Goal: Information Seeking & Learning: Learn about a topic

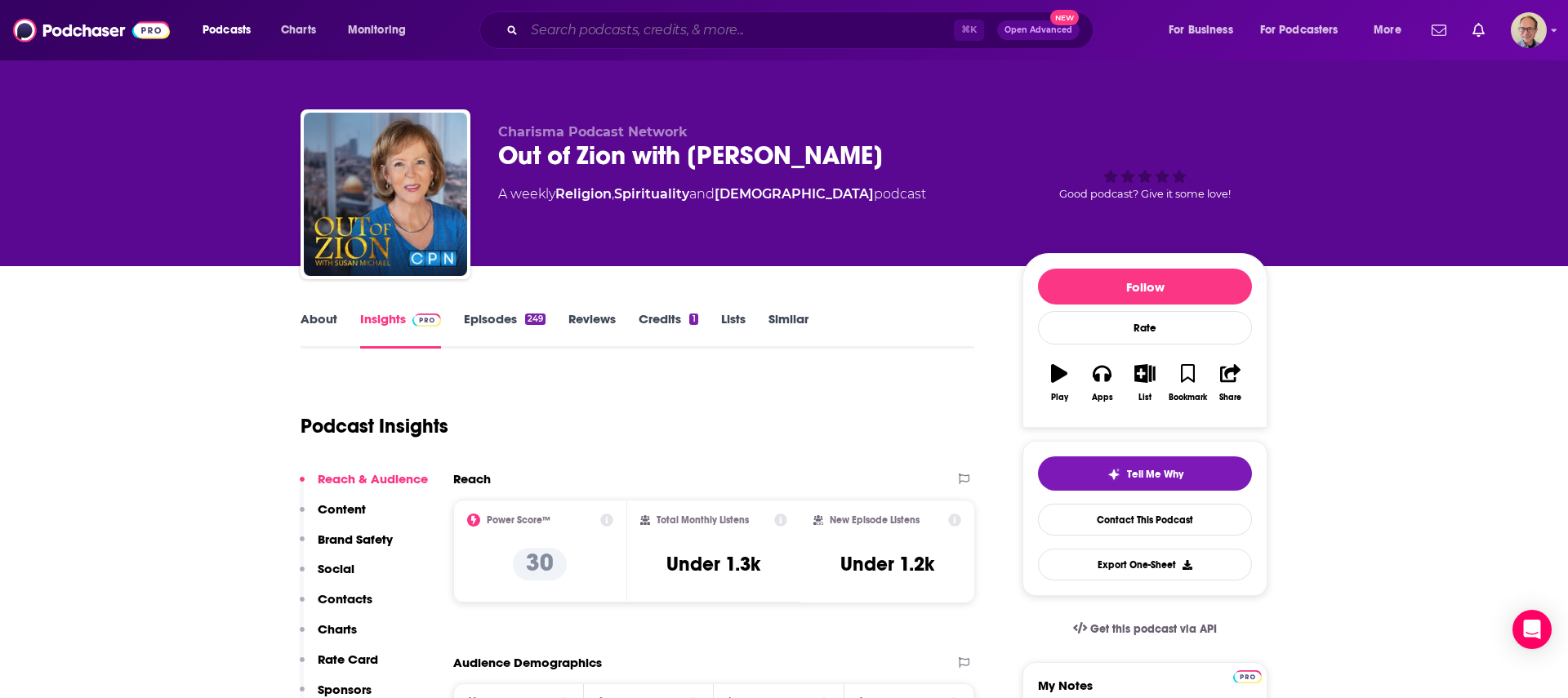
click at [614, 30] on input "Search podcasts, credits, & more..." at bounding box center [739, 31] width 429 height 26
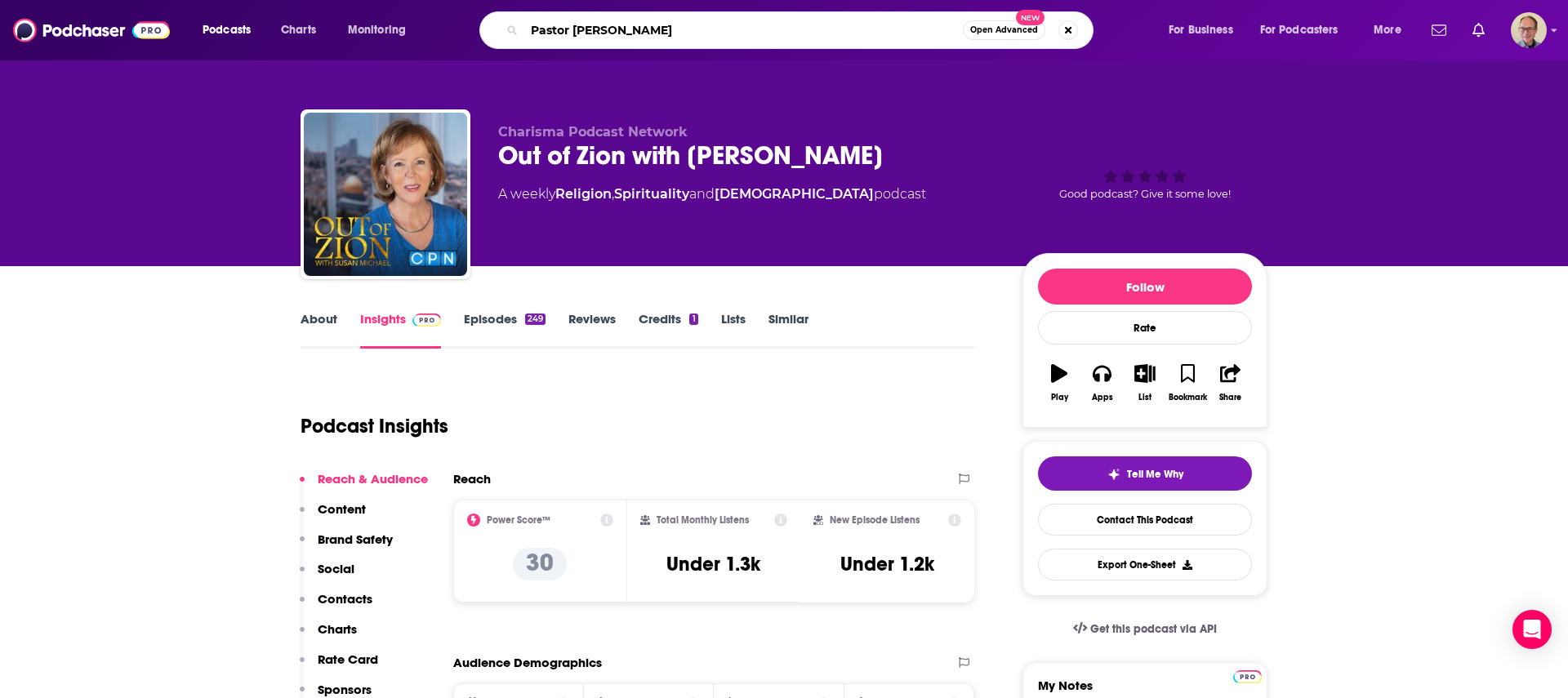
type input "Pastor [PERSON_NAME]"
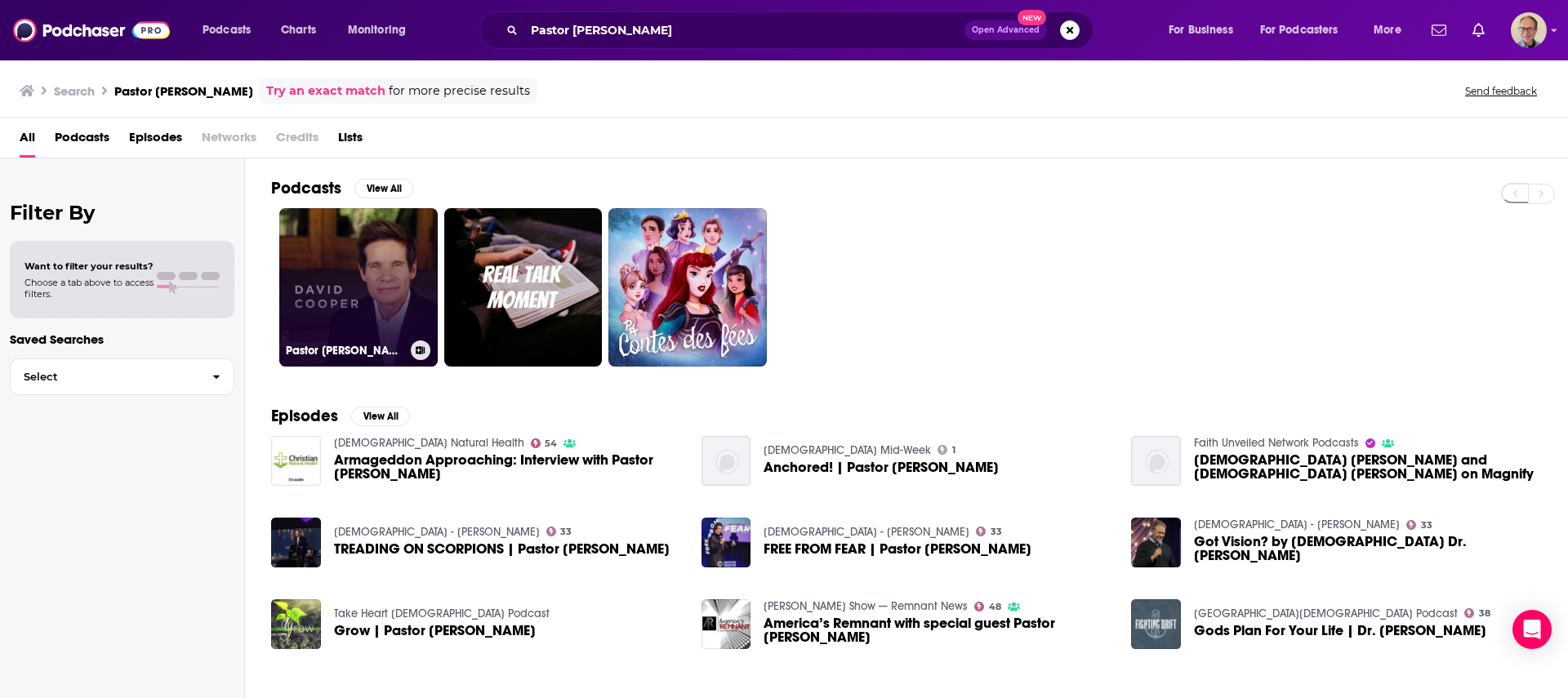
click at [367, 260] on link "Pastor [PERSON_NAME]" at bounding box center [358, 287] width 158 height 158
click at [350, 280] on link "Pastor [PERSON_NAME]" at bounding box center [358, 287] width 158 height 158
